Goal: Obtain resource: Obtain resource

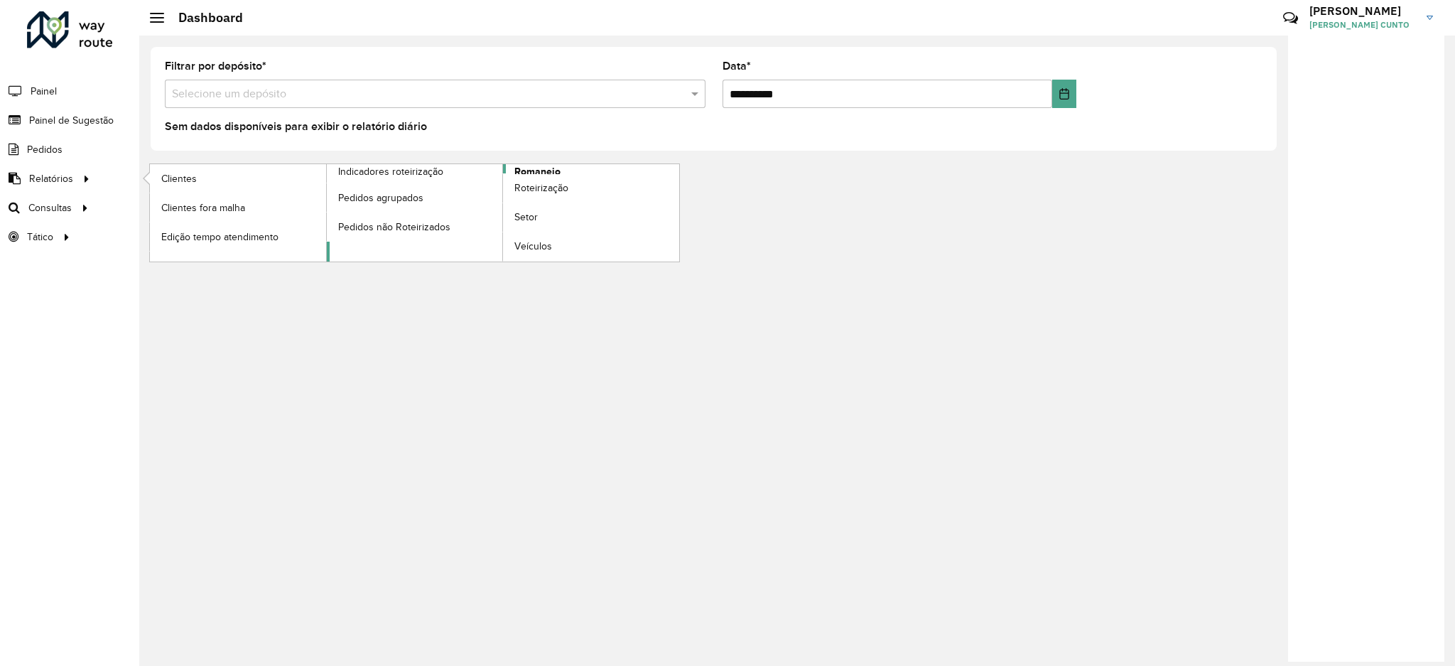
click at [560, 164] on link "Romaneio" at bounding box center [503, 212] width 353 height 97
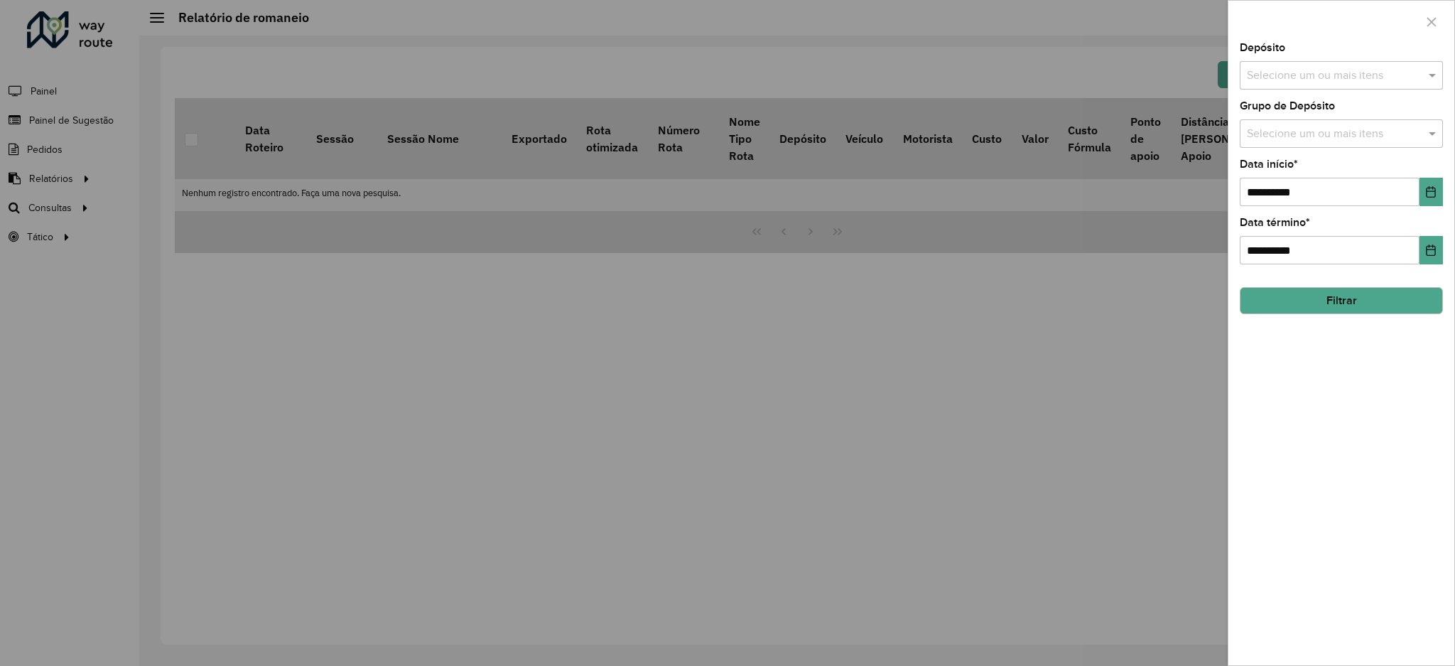
click at [1413, 55] on div "Depósito Selecione um ou mais itens" at bounding box center [1341, 66] width 203 height 47
click at [1410, 75] on input "text" at bounding box center [1334, 75] width 182 height 17
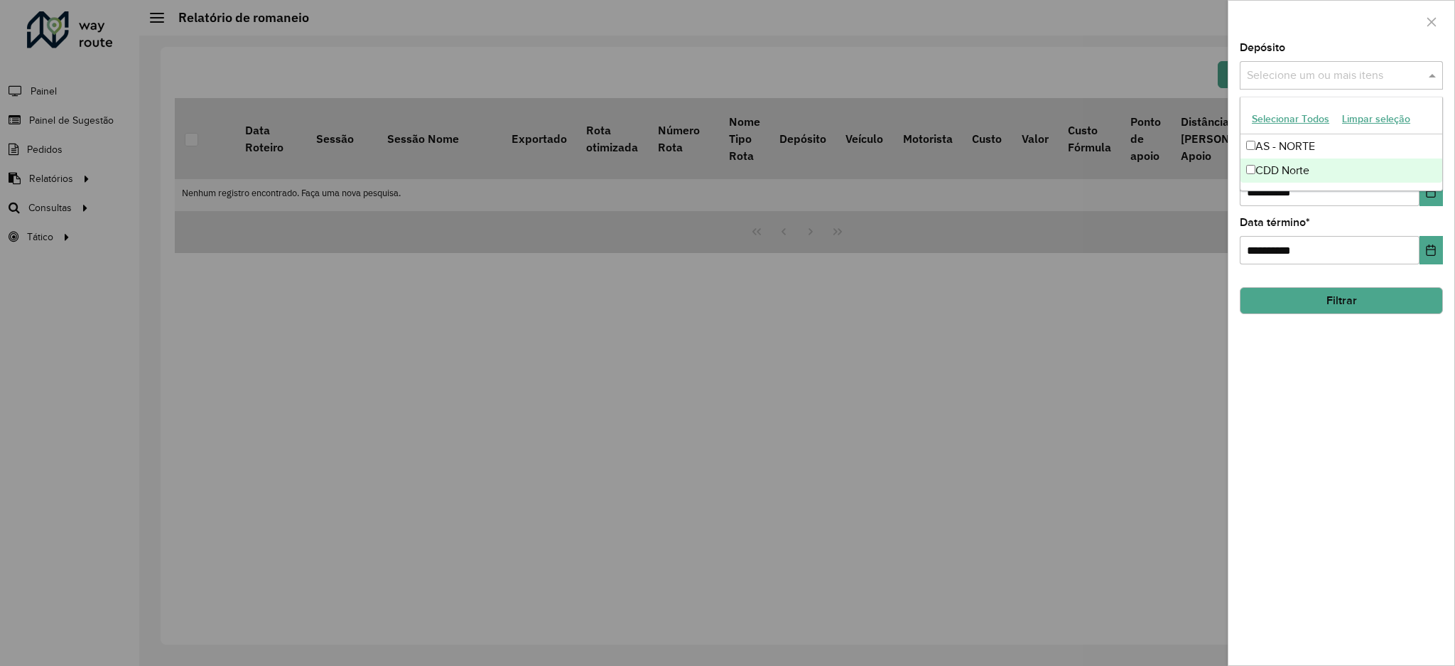
click at [1303, 177] on div "CDD Norte" at bounding box center [1341, 170] width 202 height 24
click at [1333, 298] on button "Filtrar" at bounding box center [1341, 300] width 203 height 27
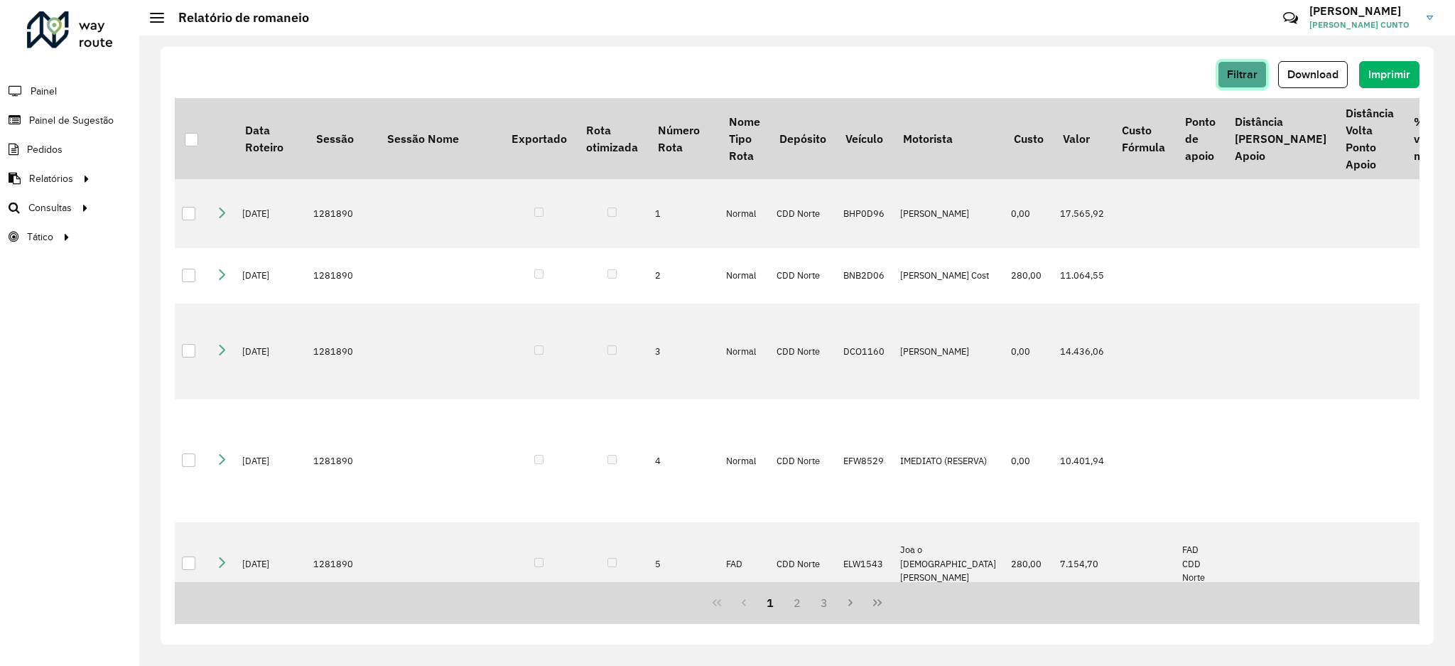
click at [1252, 85] on button "Filtrar" at bounding box center [1241, 74] width 49 height 27
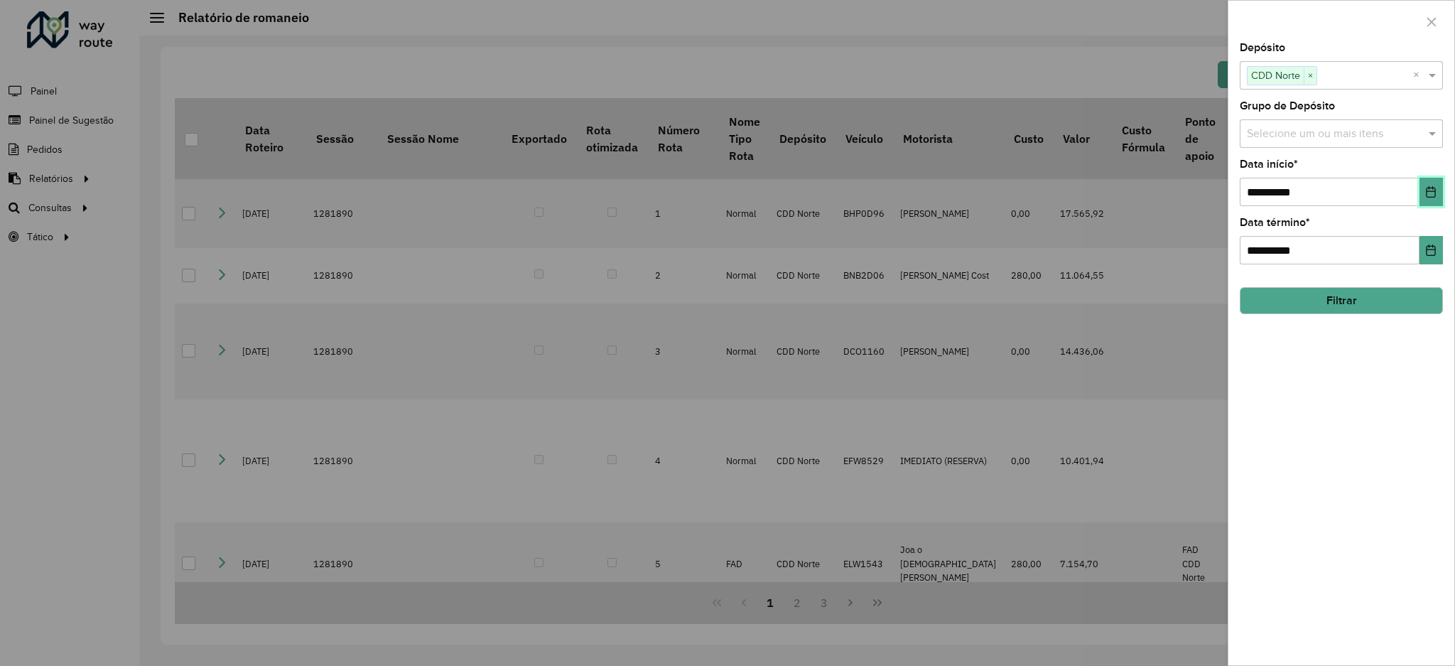
click at [1423, 185] on button "Choose Date" at bounding box center [1430, 192] width 23 height 28
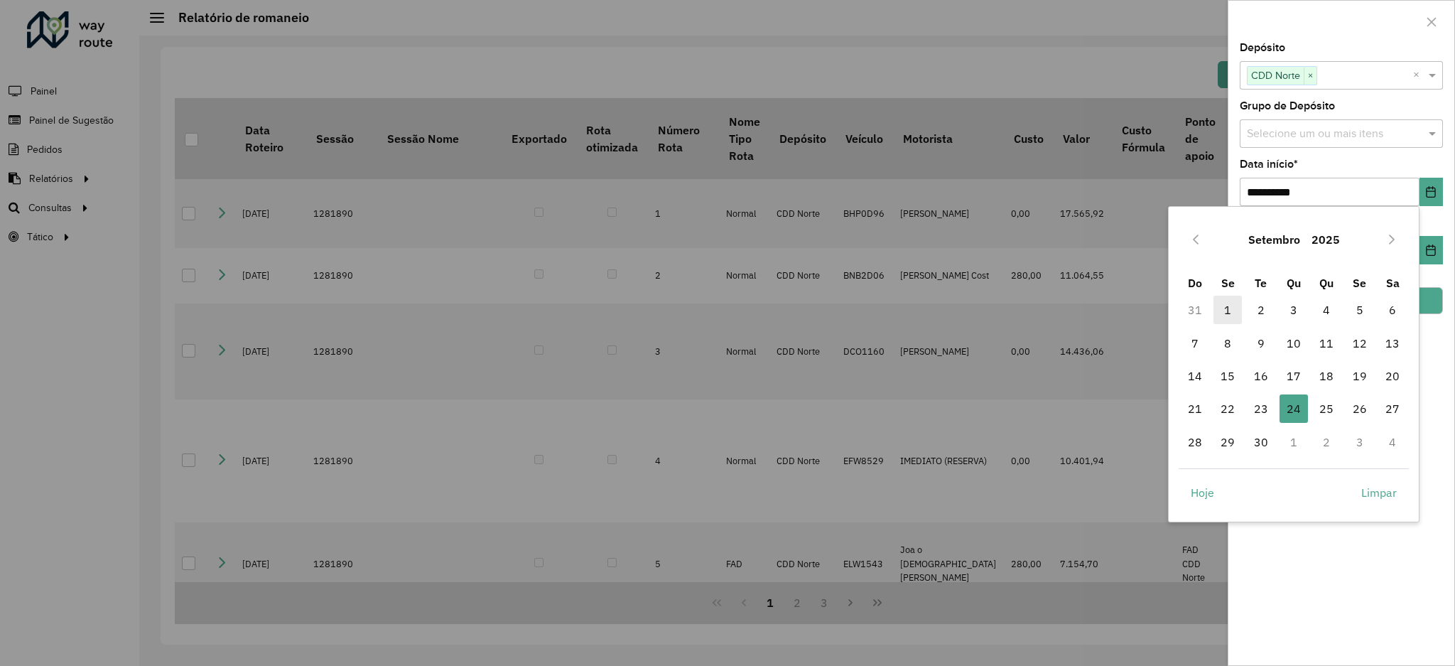
click at [1225, 311] on span "1" at bounding box center [1227, 309] width 28 height 28
type input "**********"
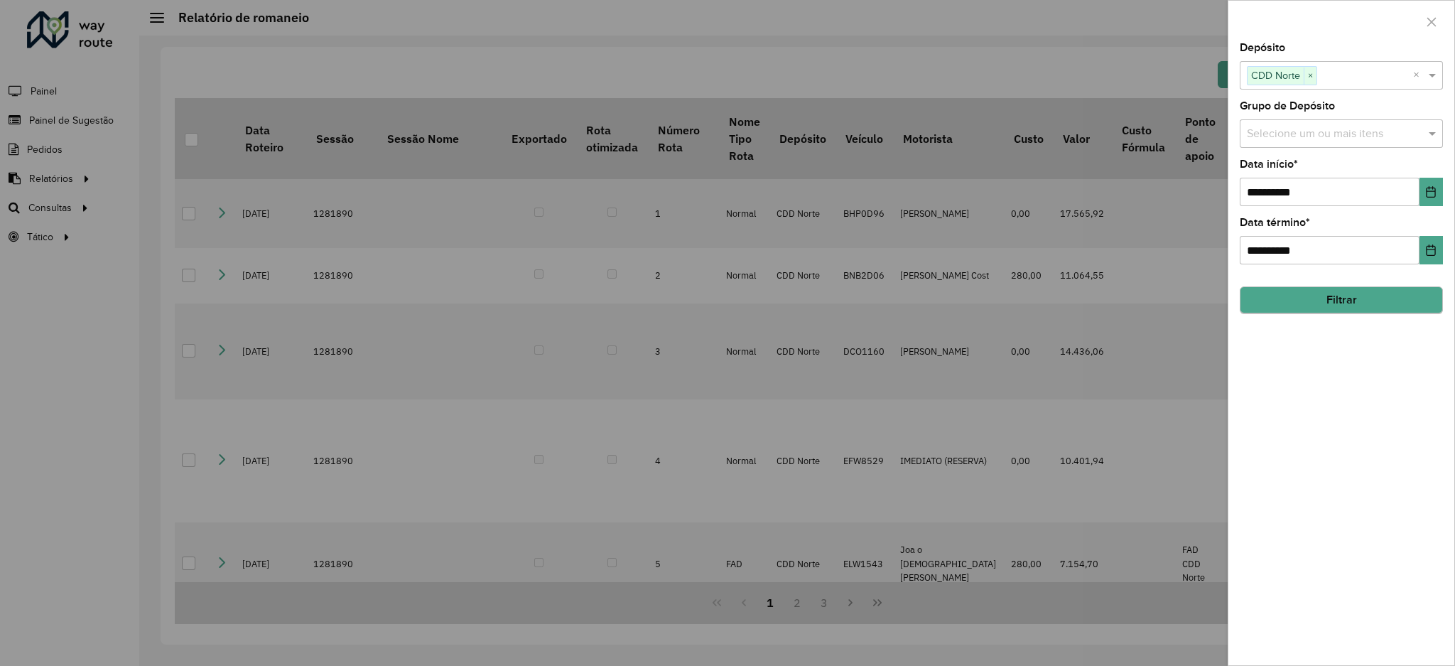
click at [1364, 318] on div "**********" at bounding box center [1341, 354] width 226 height 622
click at [1367, 305] on button "Filtrar" at bounding box center [1341, 300] width 203 height 27
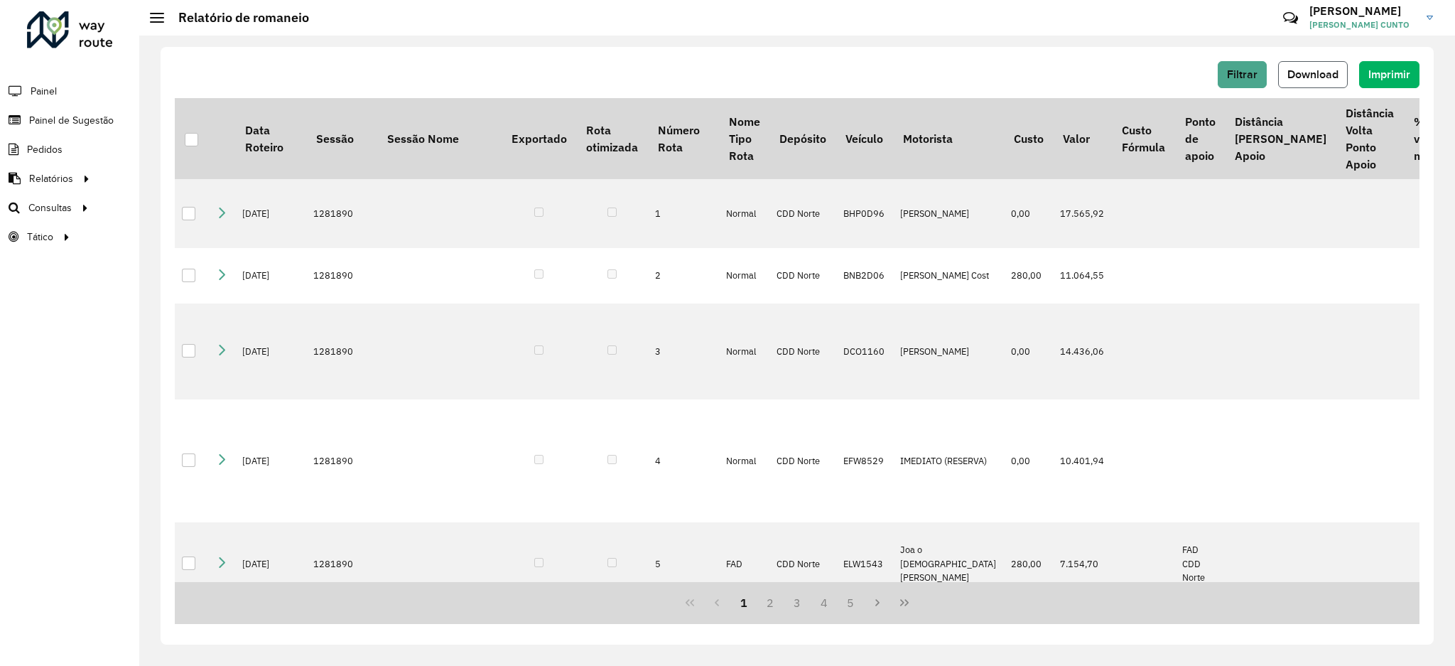
click at [1321, 79] on span "Download" at bounding box center [1312, 74] width 51 height 12
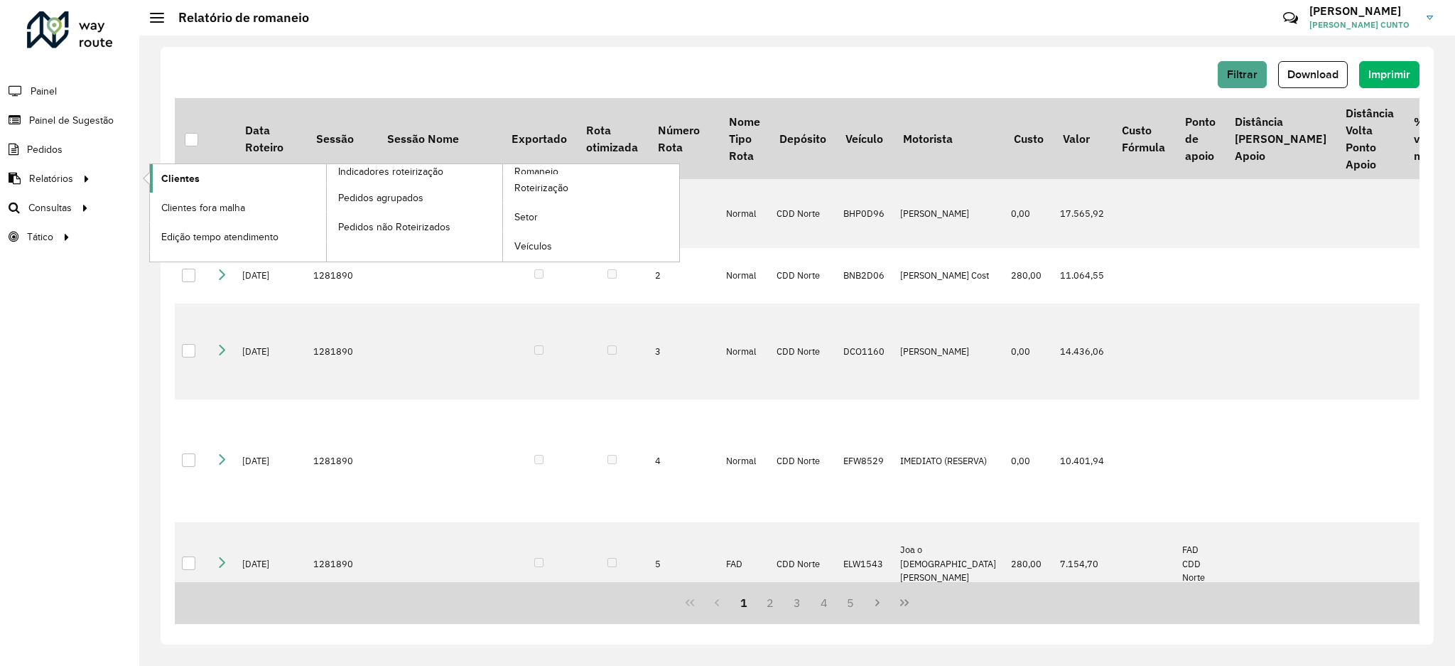
click at [195, 182] on span "Clientes" at bounding box center [180, 178] width 38 height 15
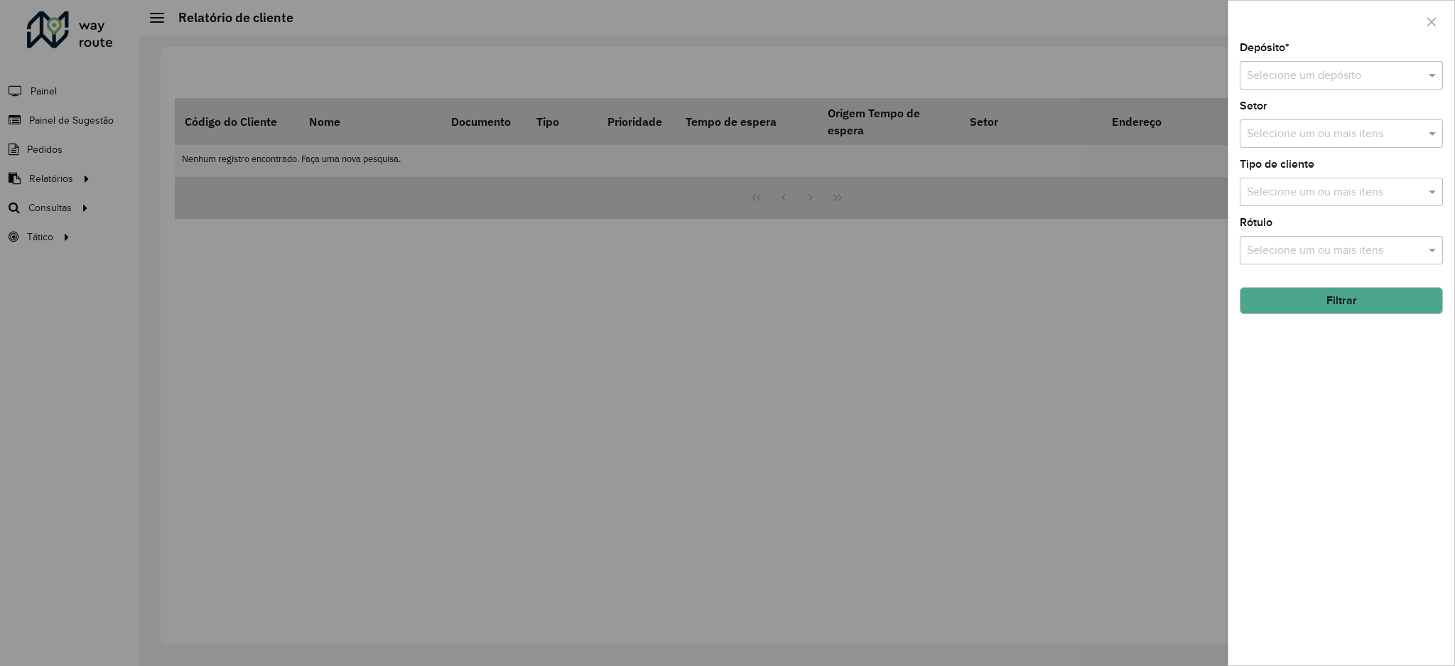
click at [1288, 81] on div "Selecione um depósito" at bounding box center [1341, 75] width 203 height 28
drag, startPoint x: 1289, startPoint y: 137, endPoint x: 1298, endPoint y: 170, distance: 34.2
click at [1289, 141] on span "CDD Norte" at bounding box center [1273, 140] width 54 height 12
click at [1302, 131] on input "text" at bounding box center [1334, 134] width 182 height 17
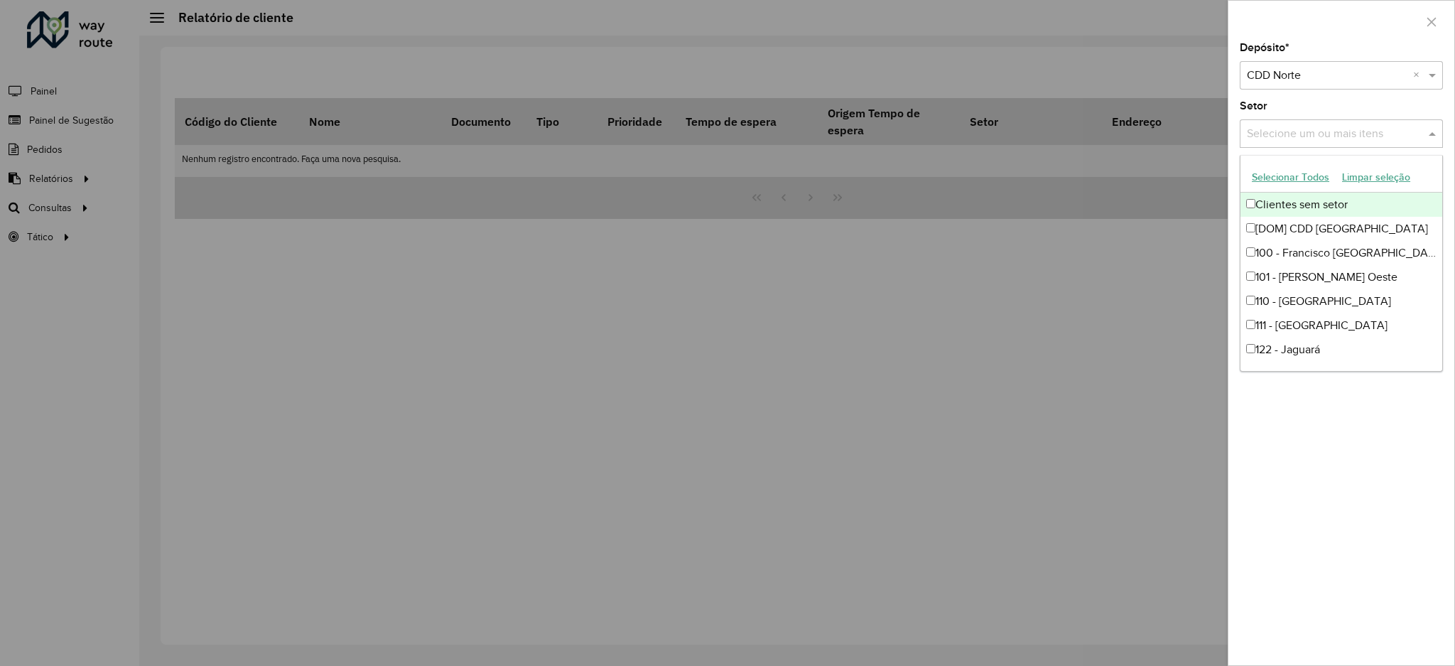
click at [1309, 132] on input "text" at bounding box center [1334, 134] width 182 height 17
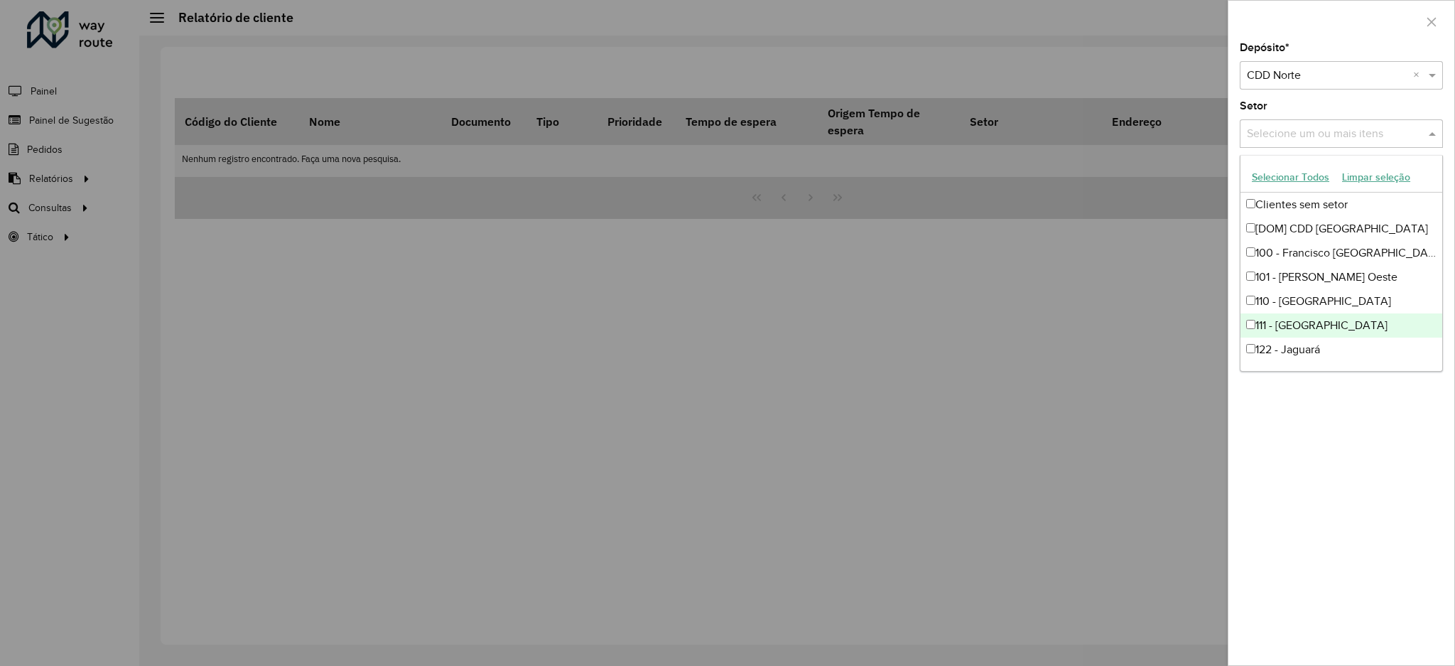
click at [1289, 449] on div "Depósito * Selecione um depósito × CDD Norte × Setor Selecione um ou mais itens…" at bounding box center [1341, 354] width 226 height 622
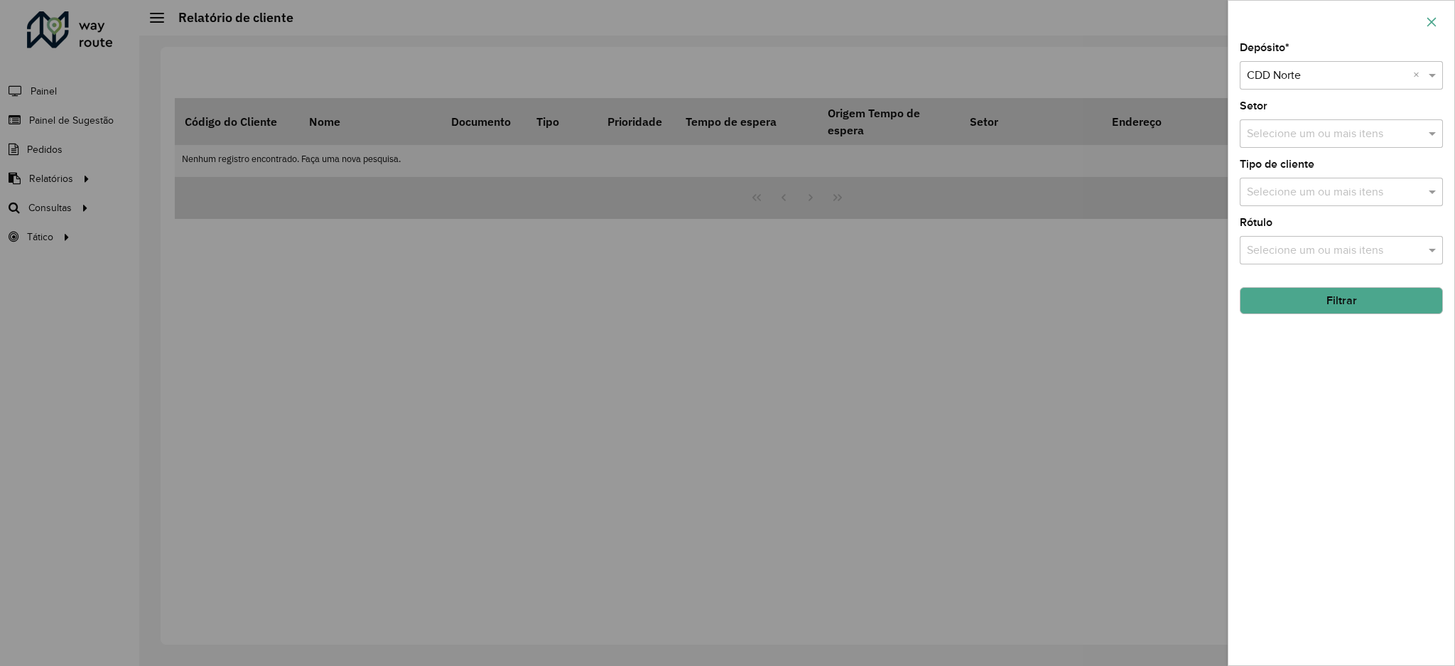
click at [1436, 26] on icon "button" at bounding box center [1431, 21] width 11 height 11
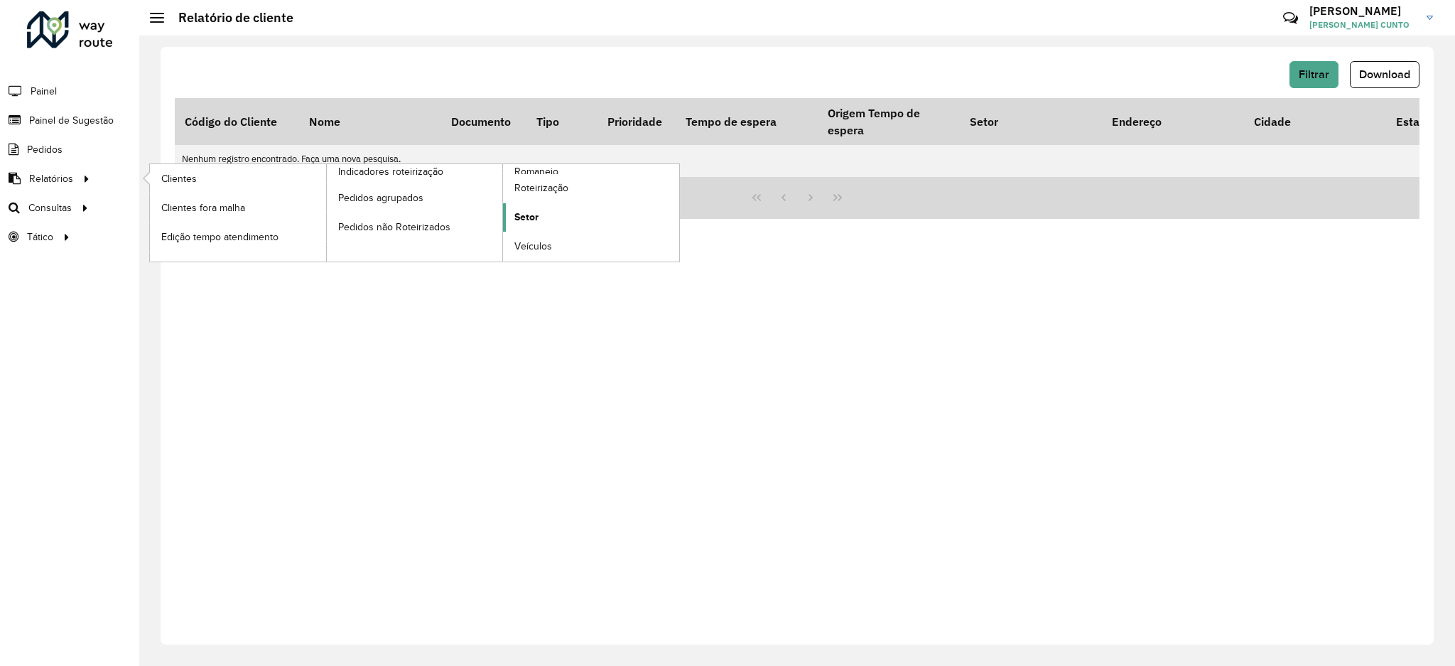
click at [571, 220] on link "Setor" at bounding box center [591, 217] width 176 height 28
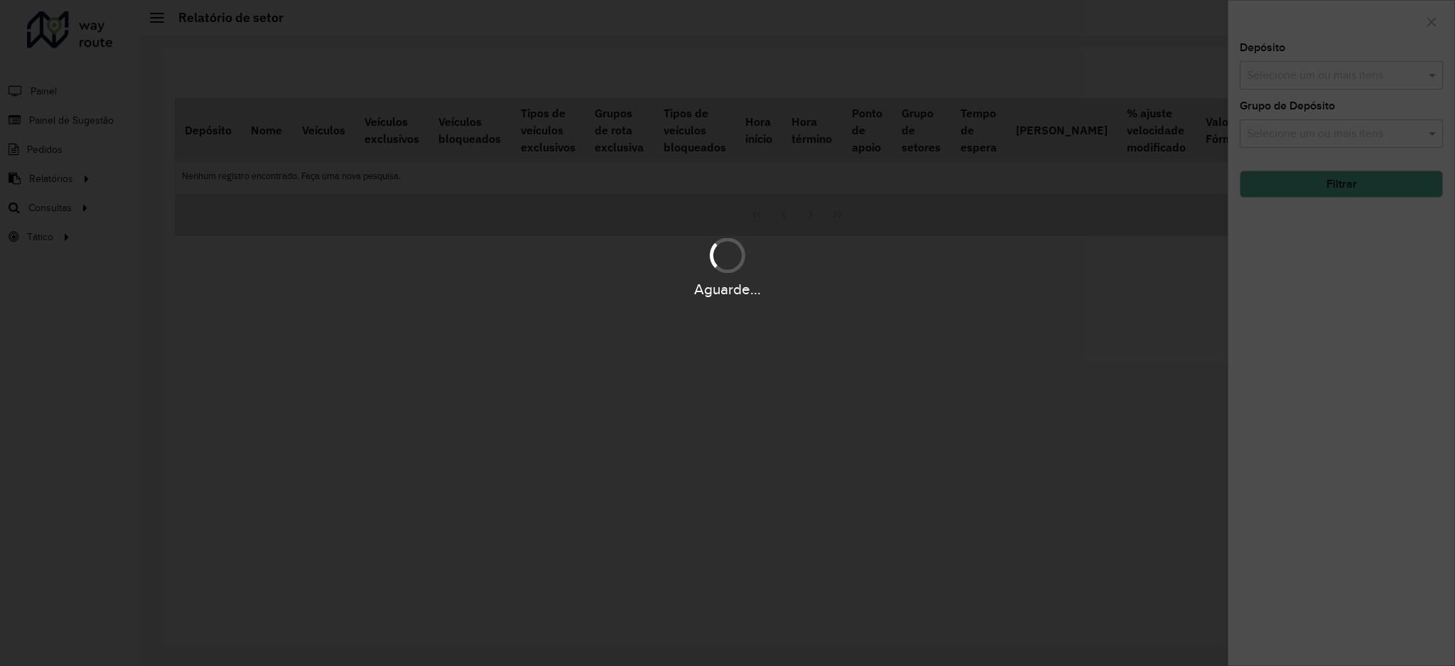
click at [1356, 105] on div "Grupo de Depósito Selecione um ou mais itens" at bounding box center [1341, 124] width 203 height 47
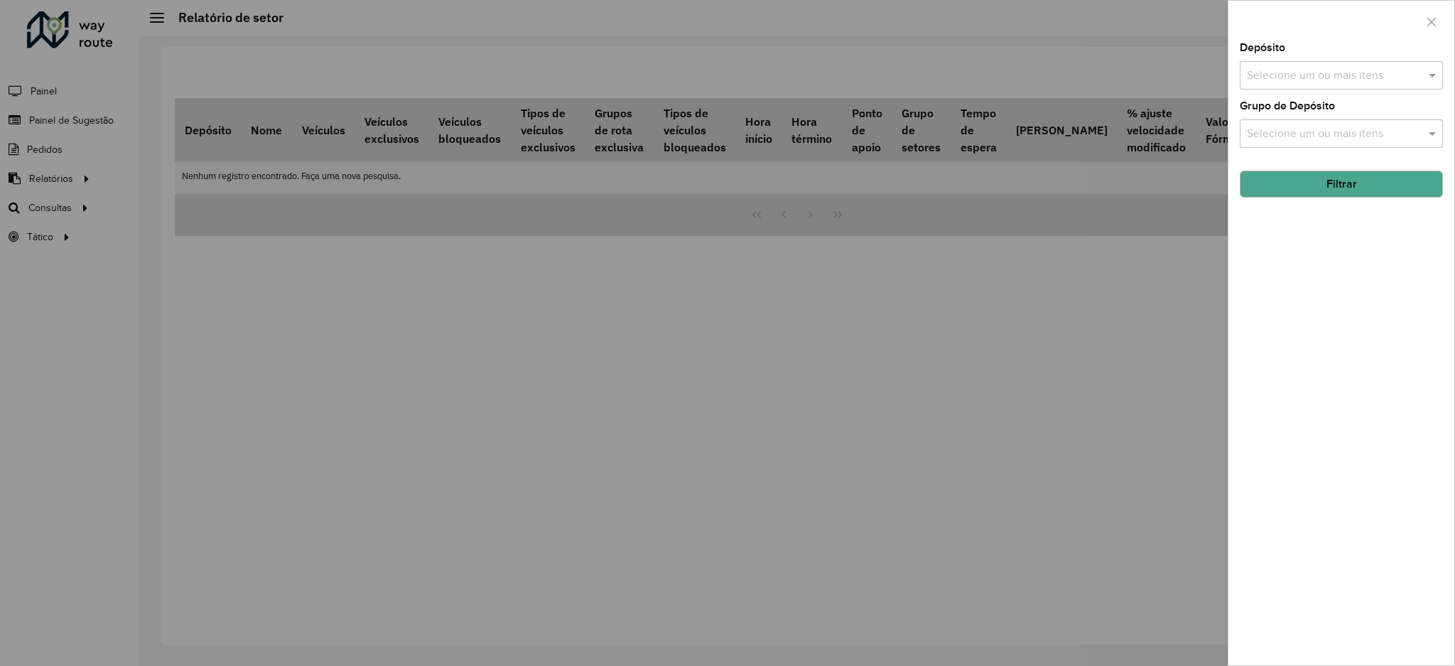
click at [1353, 83] on div "Selecione um ou mais itens" at bounding box center [1341, 75] width 203 height 28
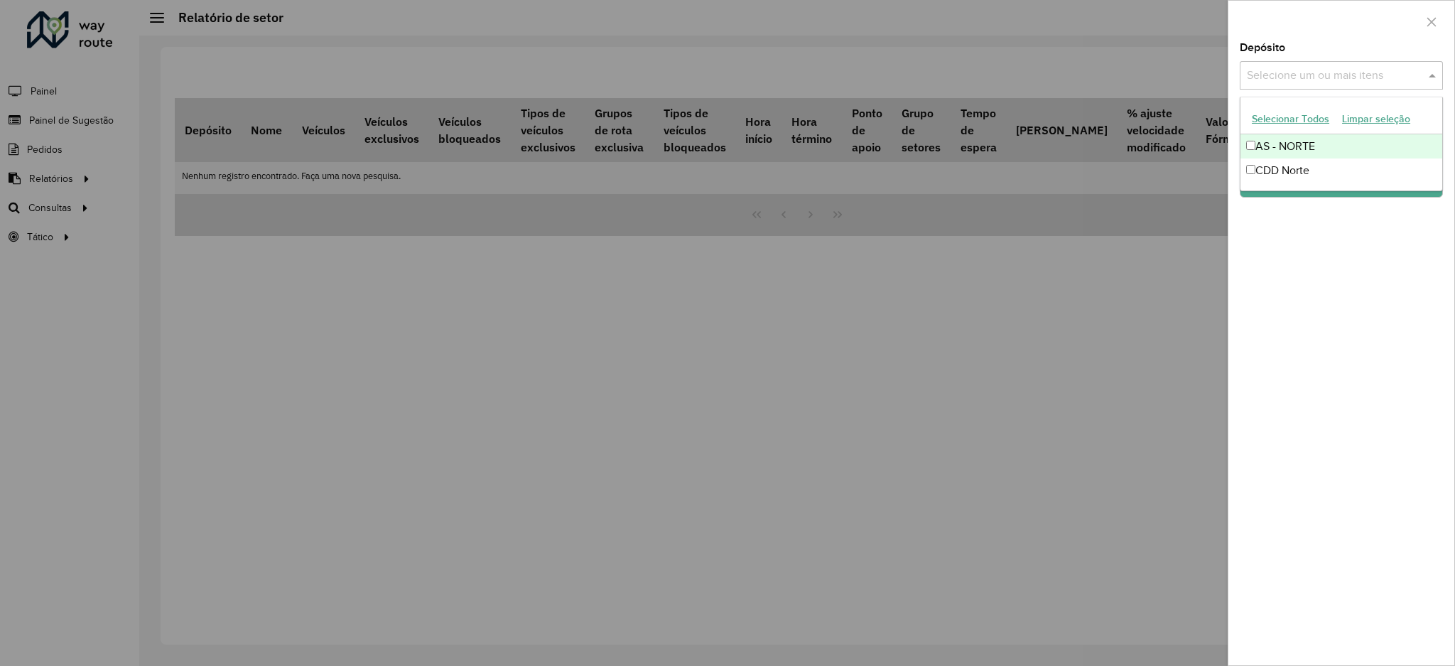
click at [1355, 80] on input "text" at bounding box center [1334, 75] width 182 height 17
drag, startPoint x: 1325, startPoint y: 160, endPoint x: 1328, endPoint y: 251, distance: 91.0
click at [1324, 166] on div "CDD Norte" at bounding box center [1341, 170] width 202 height 24
click at [1328, 254] on div "Depósito Selecione um ou mais itens CDD Norte × × Grupo de Depósito Selecione u…" at bounding box center [1341, 354] width 226 height 622
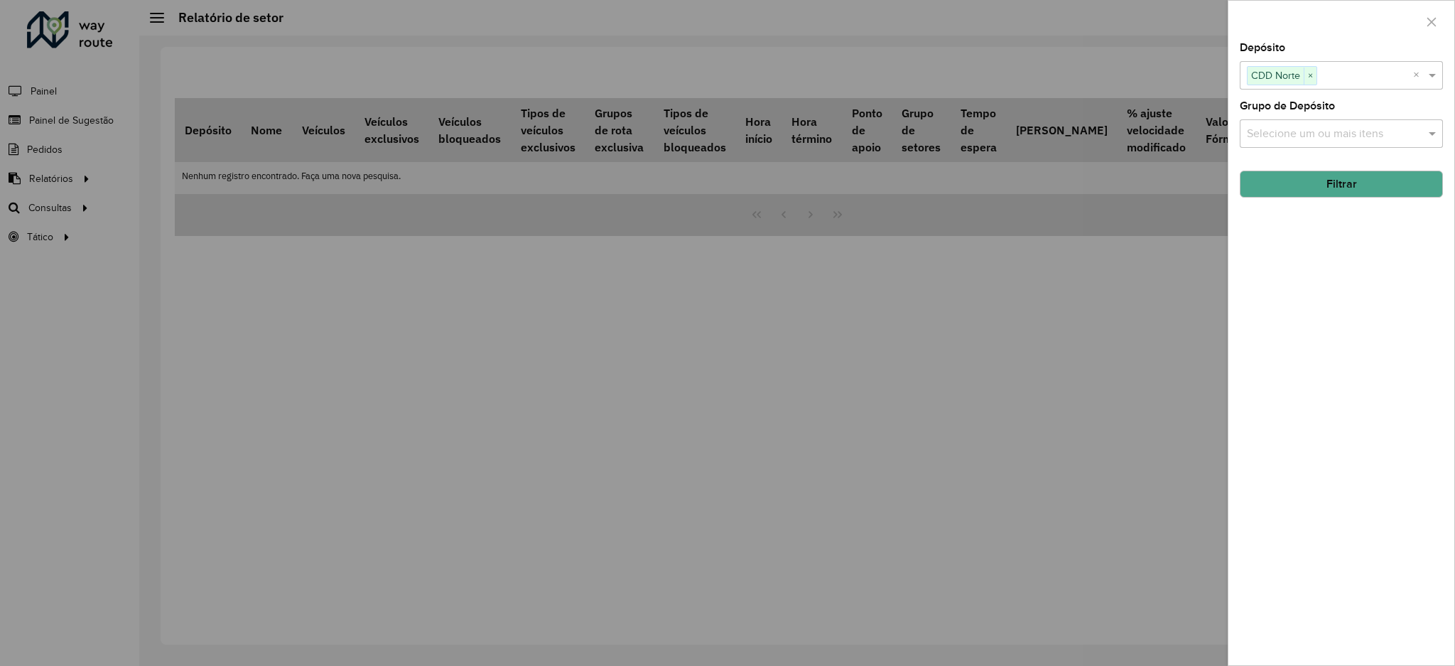
click at [1331, 185] on button "Filtrar" at bounding box center [1341, 183] width 203 height 27
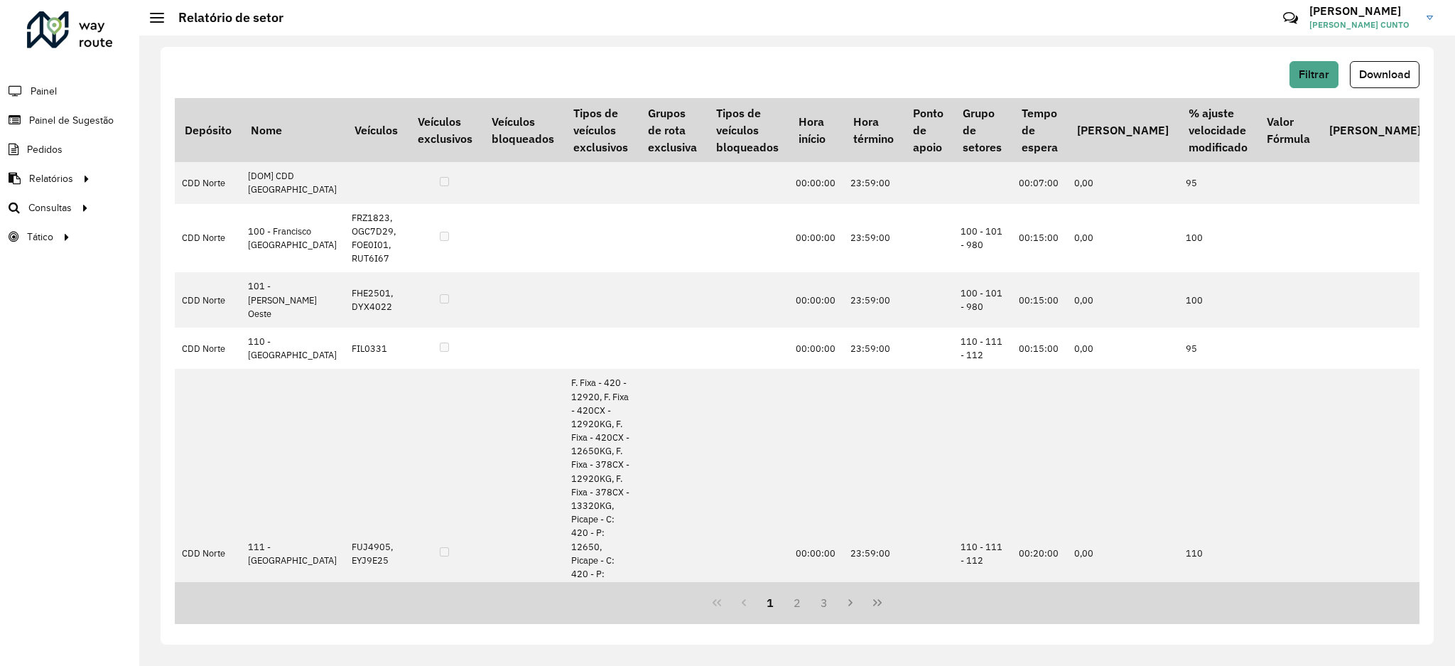
click at [1375, 80] on span "Download" at bounding box center [1384, 74] width 51 height 12
